Goal: Task Accomplishment & Management: Manage account settings

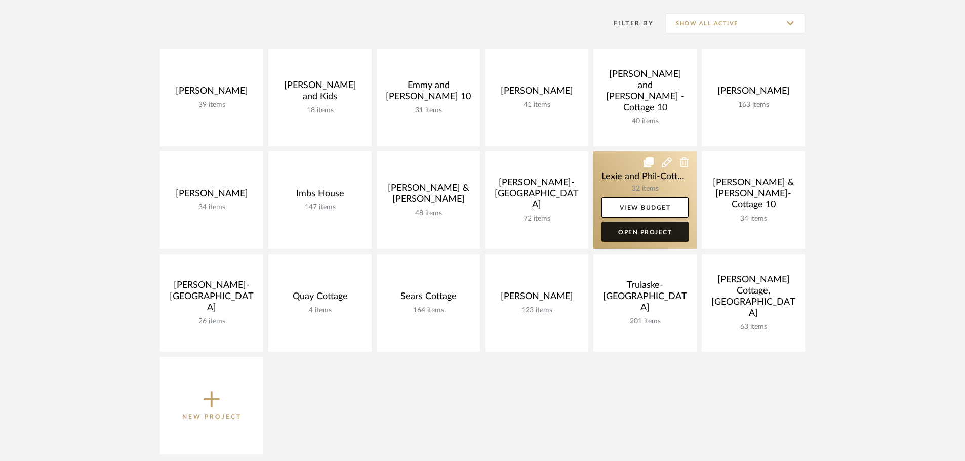
click at [632, 226] on link "Open Project" at bounding box center [645, 232] width 87 height 20
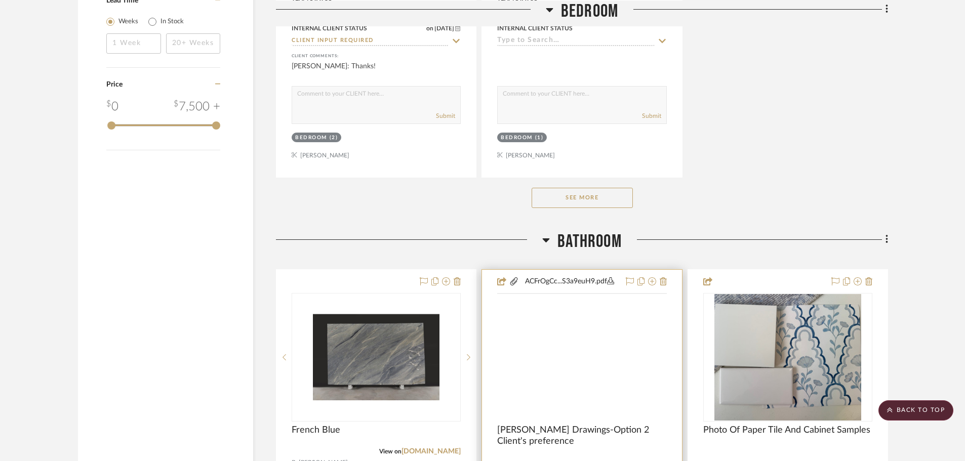
scroll to position [1520, 0]
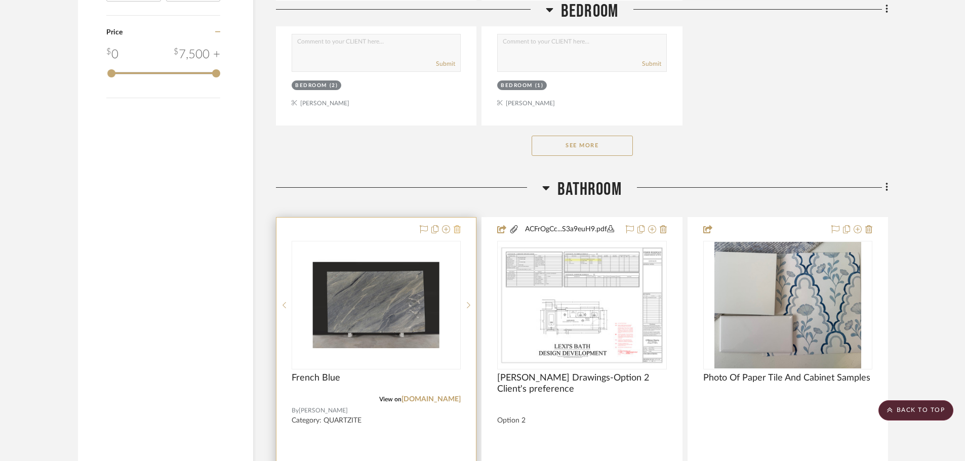
click at [459, 225] on icon at bounding box center [457, 229] width 7 height 8
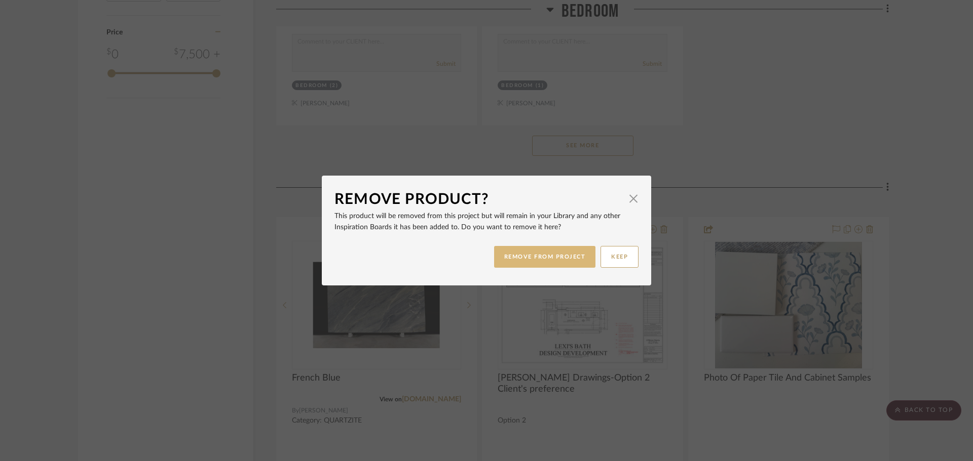
click at [563, 256] on button "REMOVE FROM PROJECT" at bounding box center [545, 257] width 102 height 22
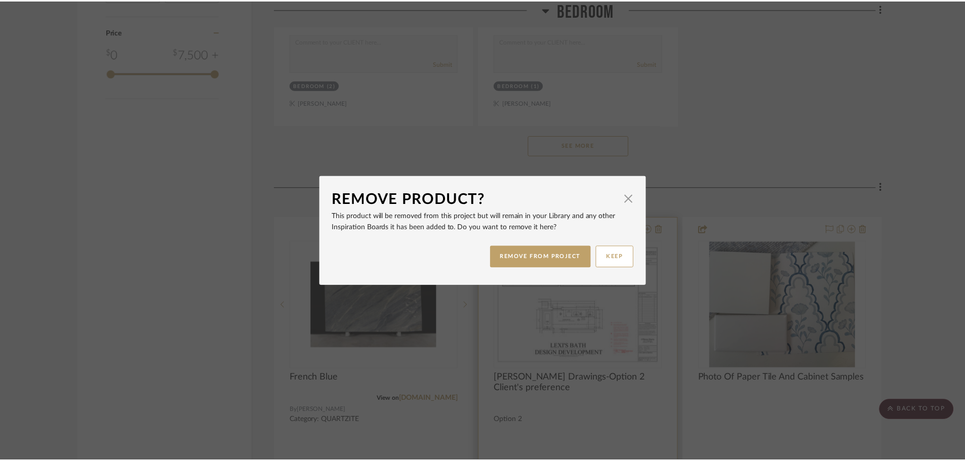
scroll to position [1520, 0]
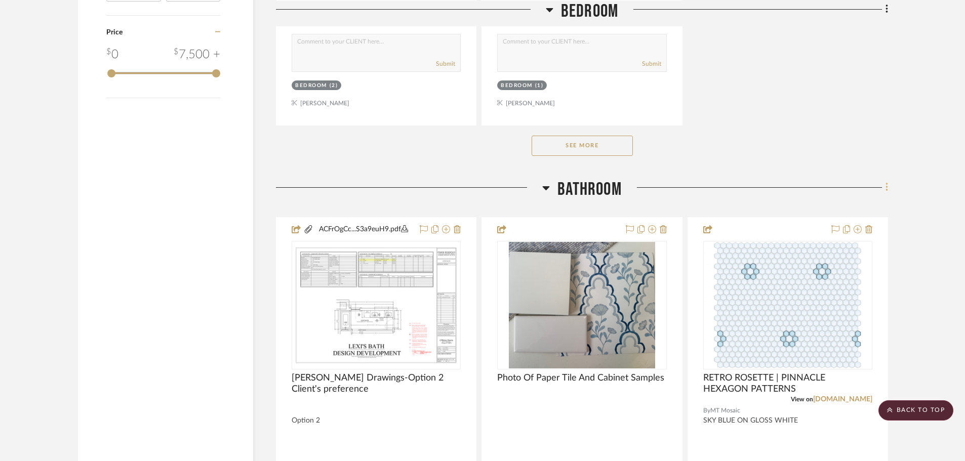
click at [886, 183] on icon at bounding box center [887, 187] width 2 height 9
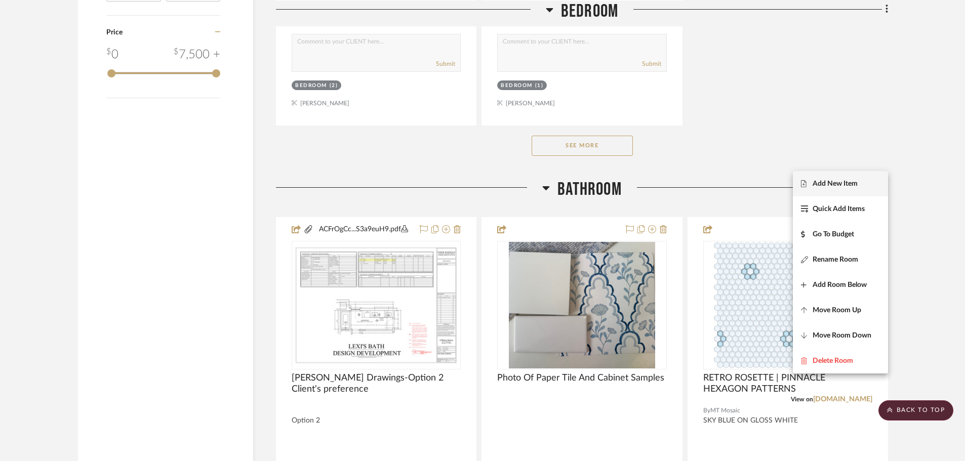
click at [818, 185] on span "Add New Item" at bounding box center [835, 183] width 45 height 9
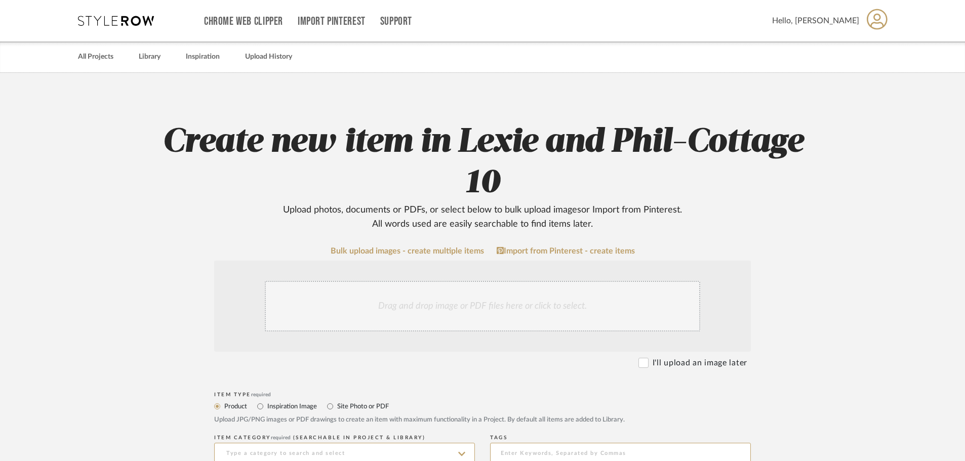
click at [353, 304] on div "Drag and drop image or PDF files here or click to select." at bounding box center [483, 306] width 436 height 51
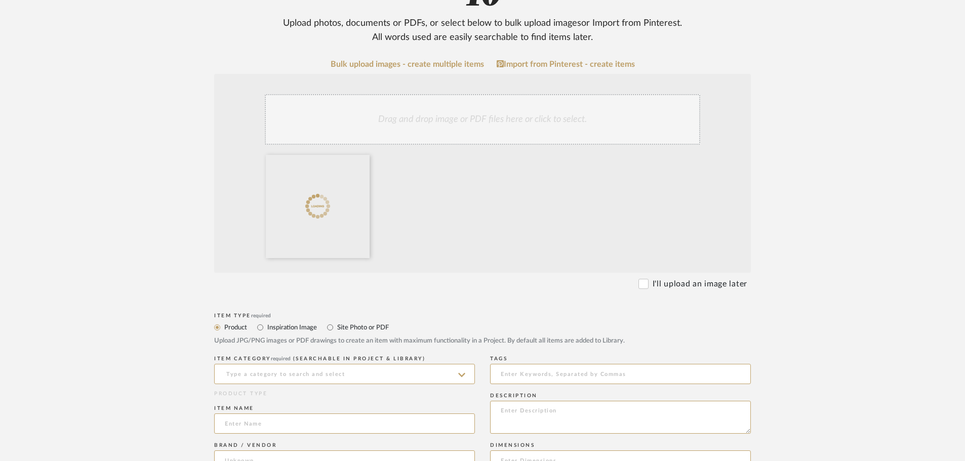
scroll to position [253, 0]
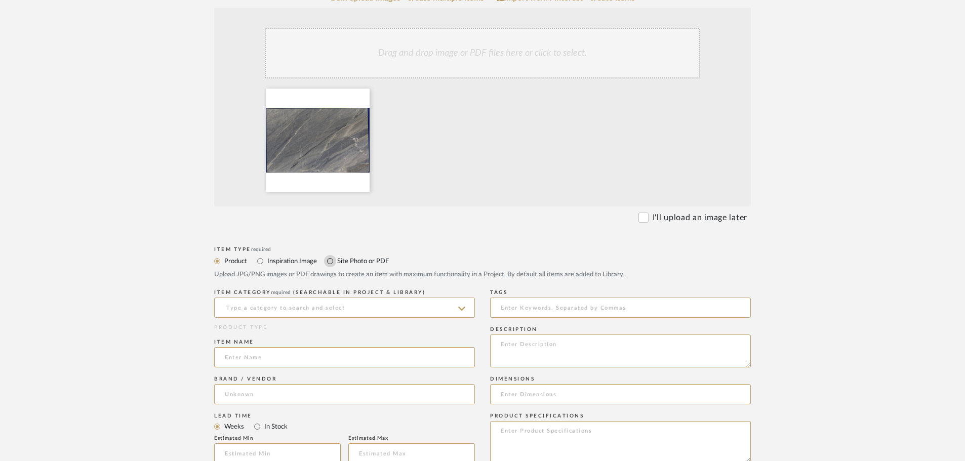
click at [330, 259] on input "Site Photo or PDF" at bounding box center [330, 261] width 12 height 12
radio input "true"
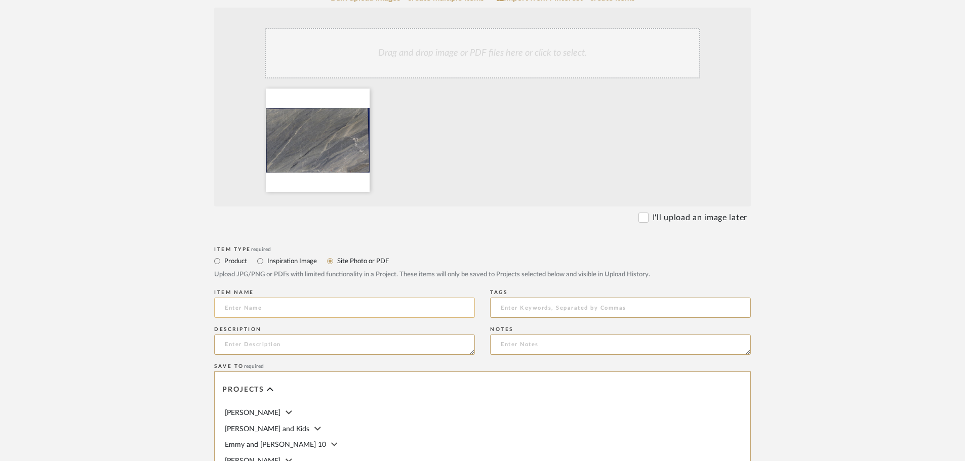
click at [276, 313] on input at bounding box center [344, 308] width 261 height 20
type input "French Blue Quartzite"
click at [260, 348] on textarea at bounding box center [344, 345] width 261 height 20
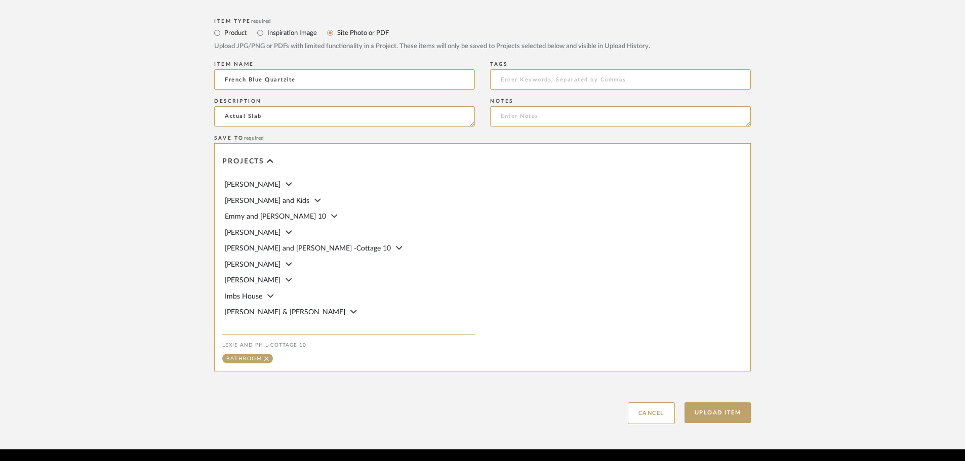
scroll to position [507, 0]
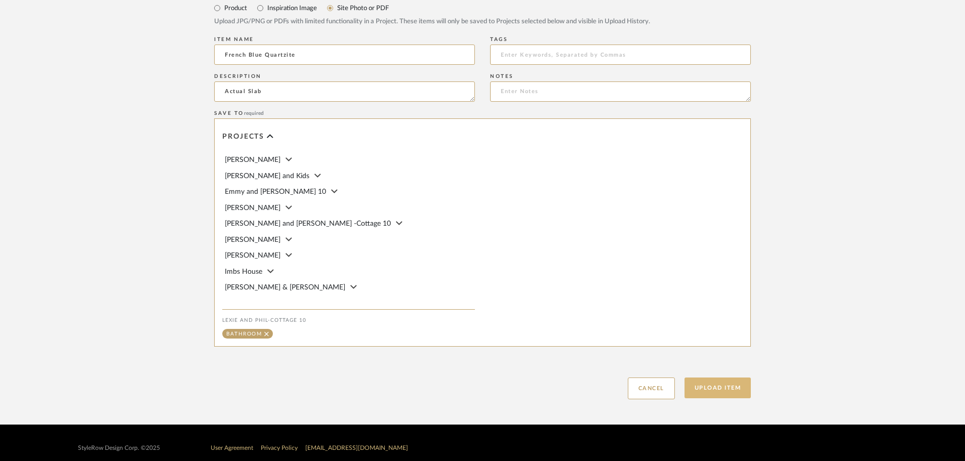
type textarea "Actual Slab"
click at [700, 385] on button "Upload Item" at bounding box center [718, 388] width 67 height 21
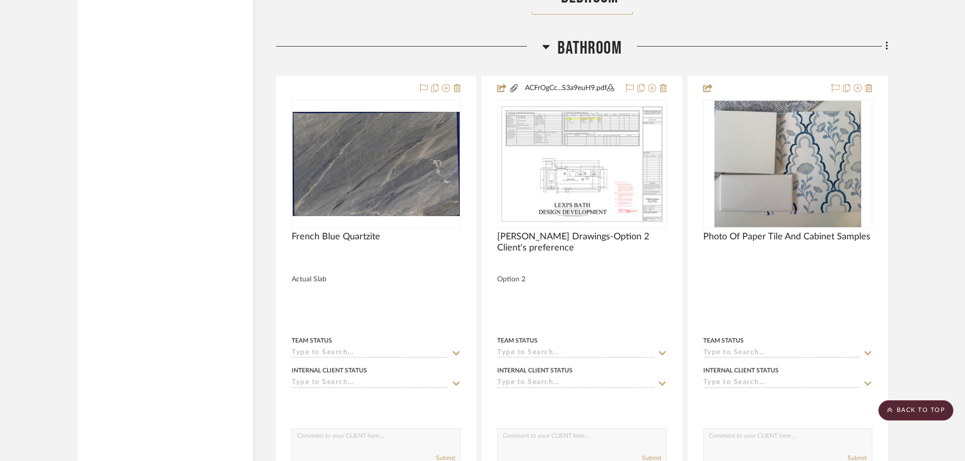
scroll to position [1507, 0]
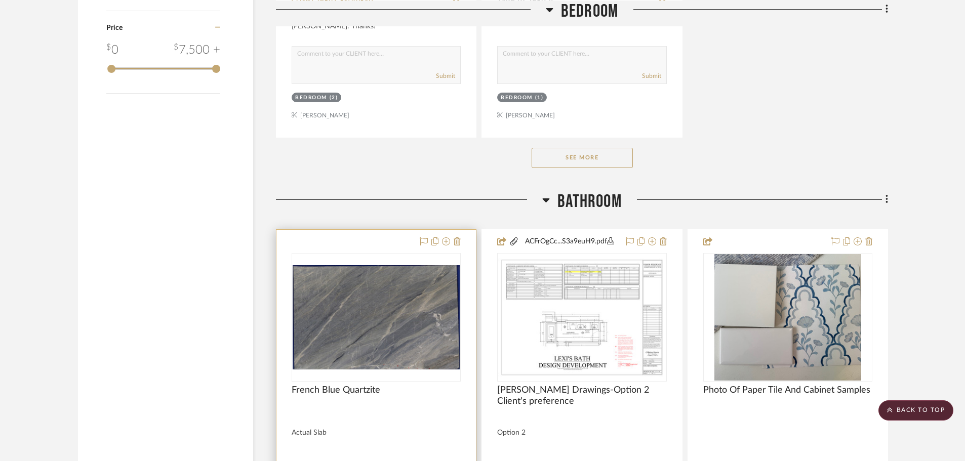
click at [382, 230] on div at bounding box center [377, 451] width 200 height 443
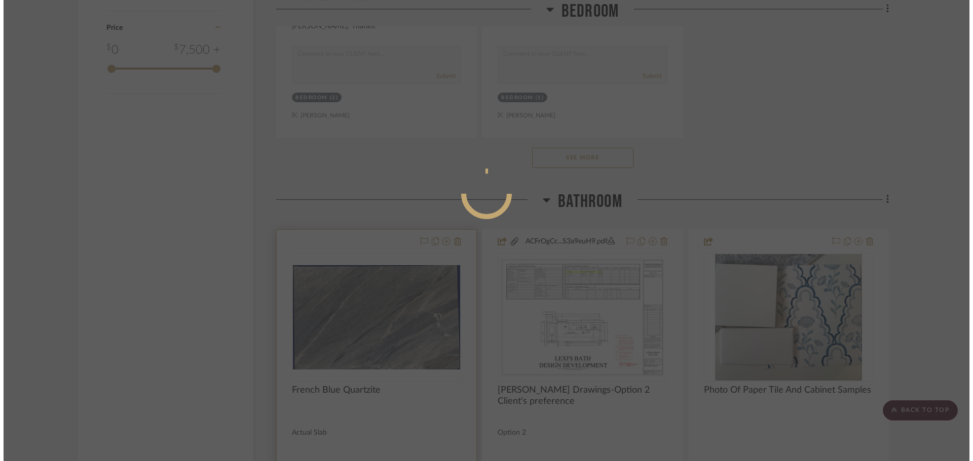
scroll to position [0, 0]
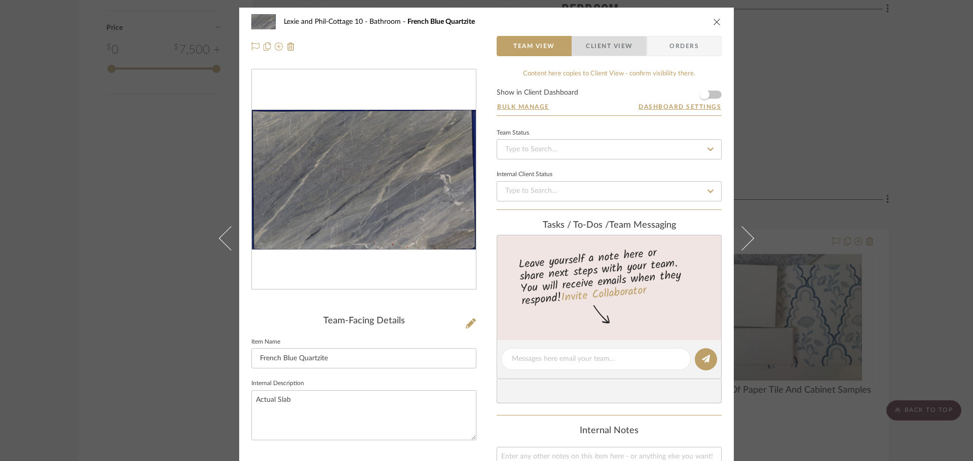
click at [609, 51] on span "Client View" at bounding box center [609, 46] width 47 height 20
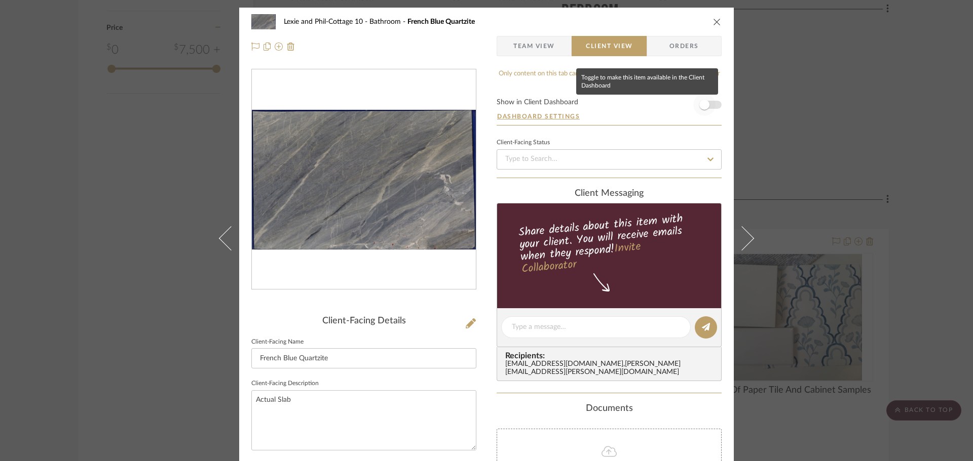
click at [699, 107] on span "button" at bounding box center [704, 105] width 10 height 10
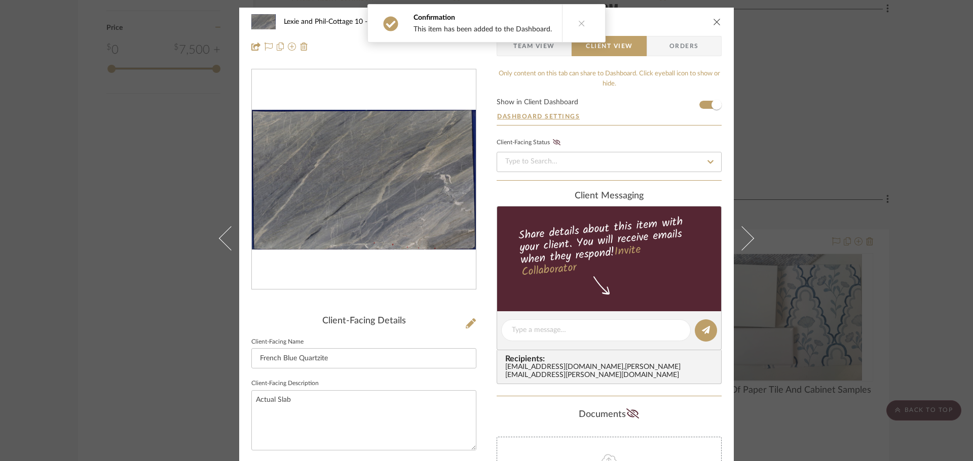
click at [716, 19] on icon "close" at bounding box center [717, 22] width 8 height 8
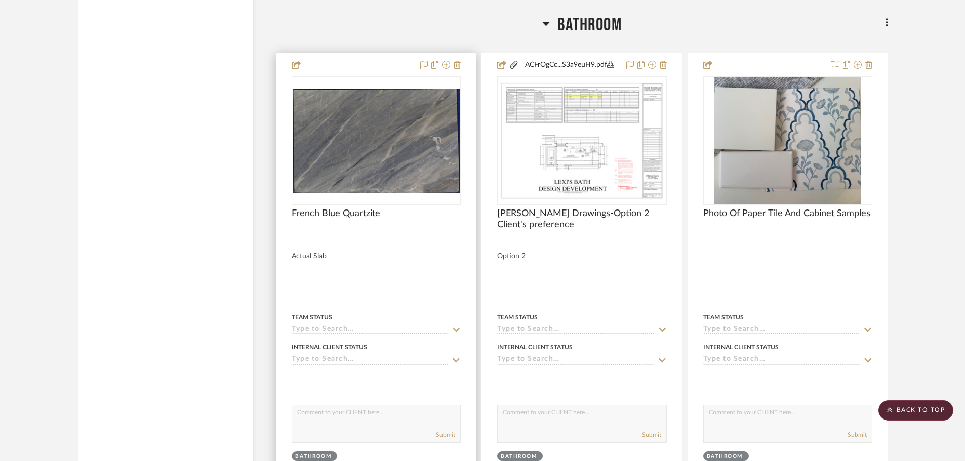
scroll to position [1710, 0]
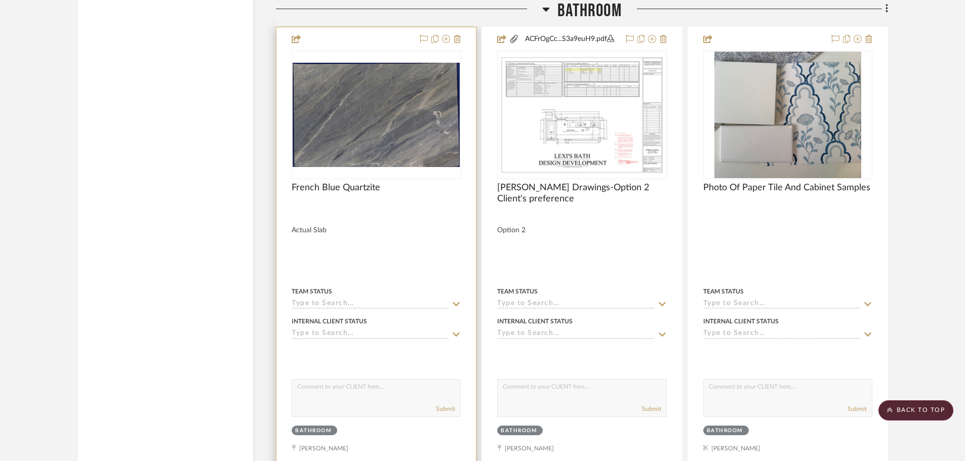
click at [316, 380] on textarea at bounding box center [376, 389] width 168 height 19
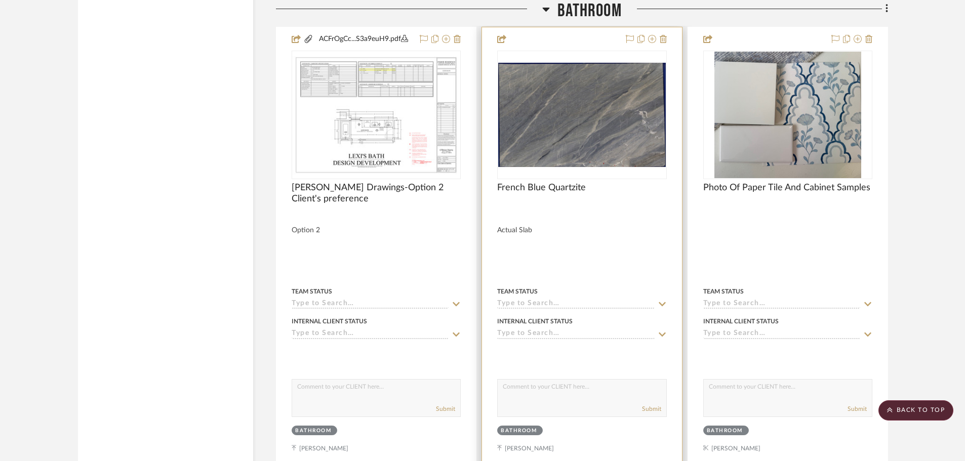
click at [516, 380] on textarea at bounding box center [582, 389] width 168 height 19
type textarea "A"
type textarea "High resolution image of slab we are holding for bathroom. Polished finish."
click at [651, 405] on button "Submit" at bounding box center [651, 409] width 19 height 9
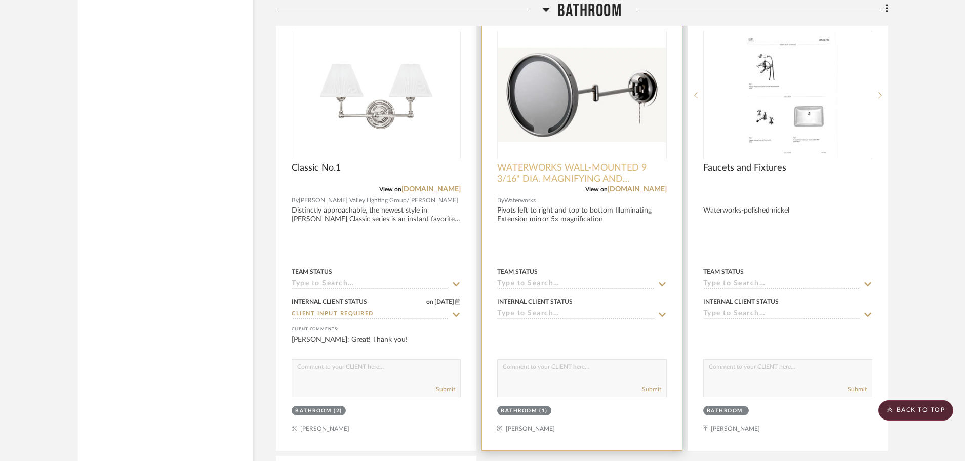
scroll to position [3230, 0]
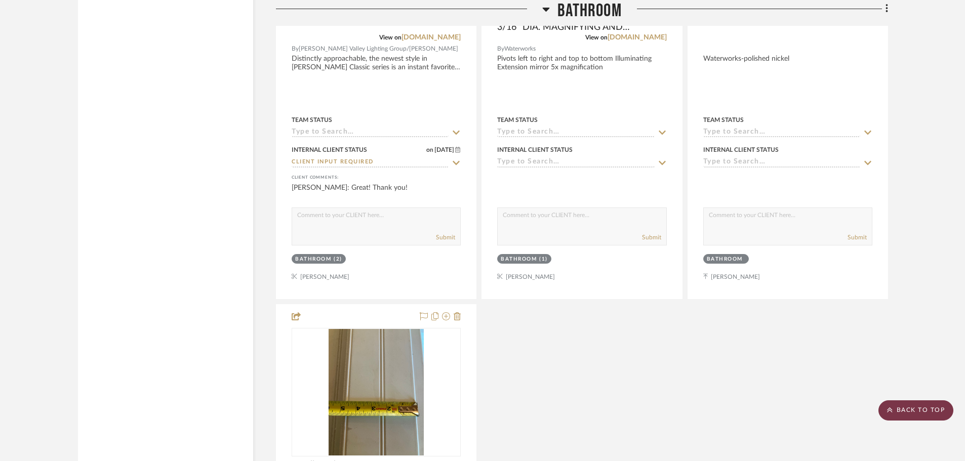
click at [922, 409] on scroll-to-top-button "BACK TO TOP" at bounding box center [916, 411] width 75 height 20
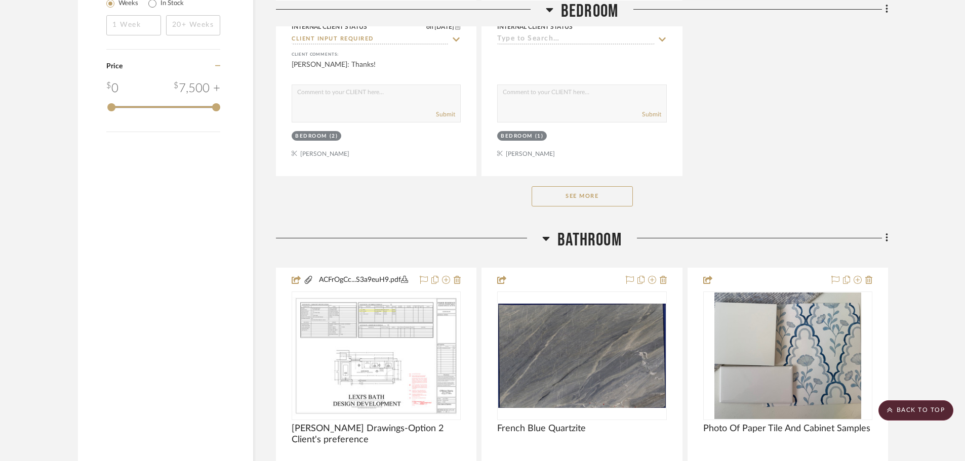
scroll to position [1722, 0]
